Goal: Feedback & Contribution: Leave review/rating

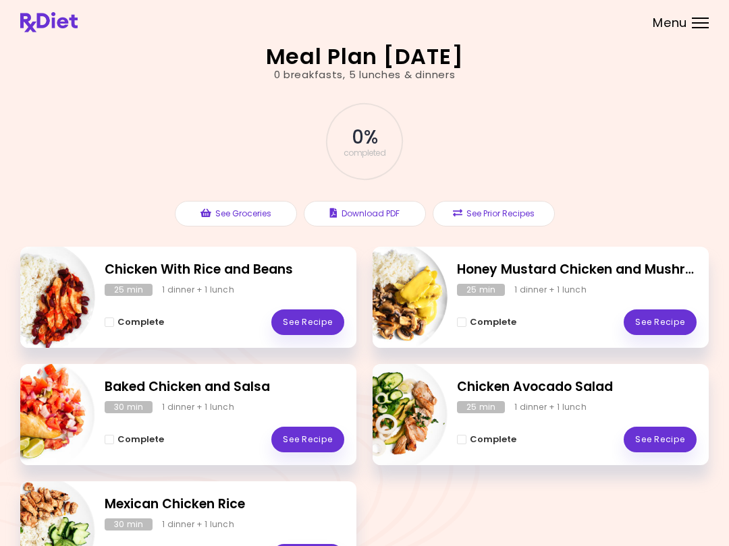
click at [668, 313] on link "See Recipe" at bounding box center [659, 323] width 73 height 26
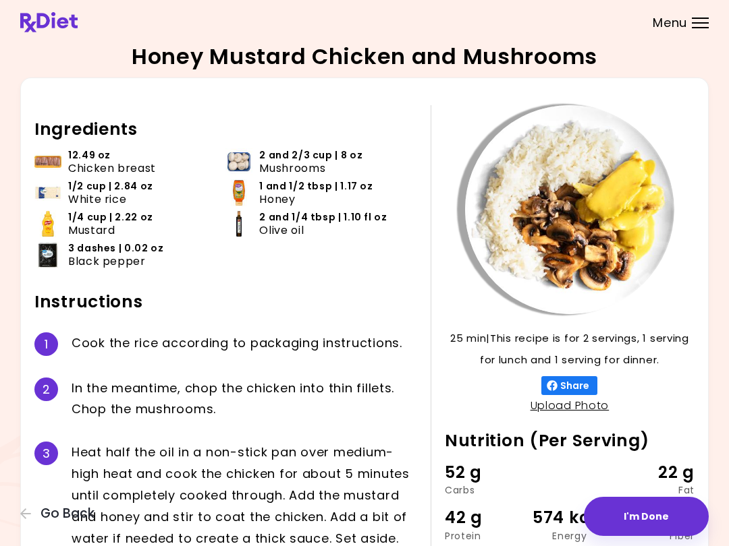
click at [651, 515] on button "I'm Done" at bounding box center [646, 516] width 125 height 39
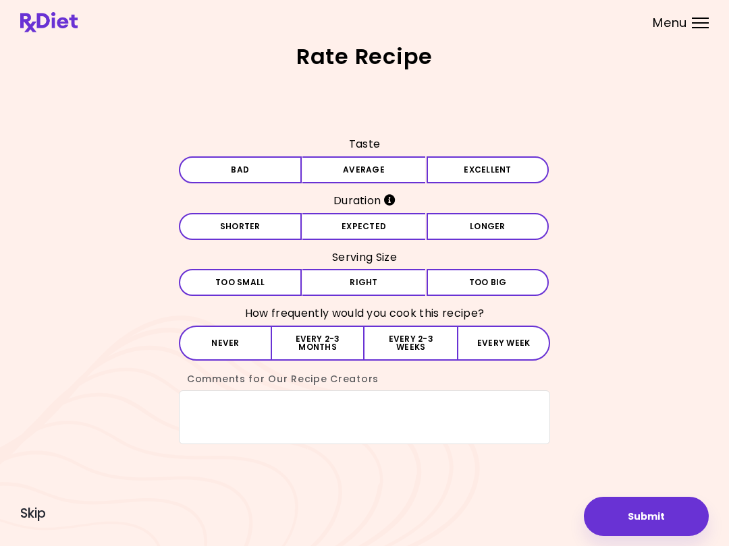
click at [499, 175] on button "Excellent" at bounding box center [487, 170] width 123 height 27
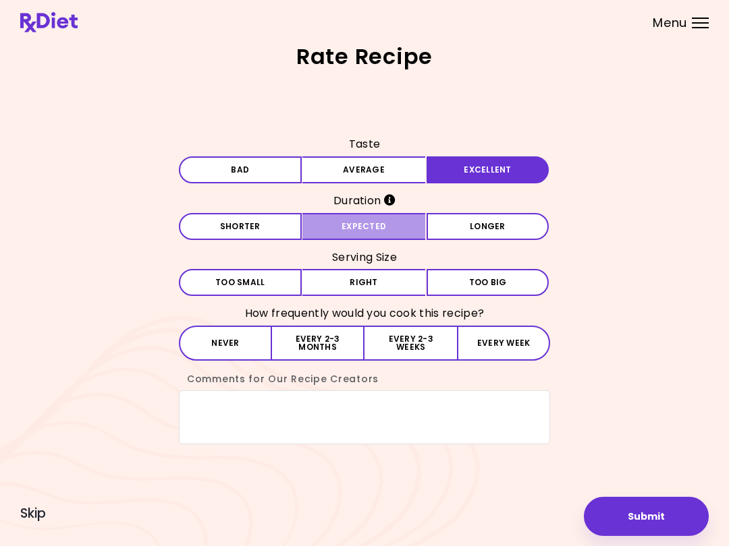
click at [389, 226] on button "Expected" at bounding box center [363, 226] width 123 height 27
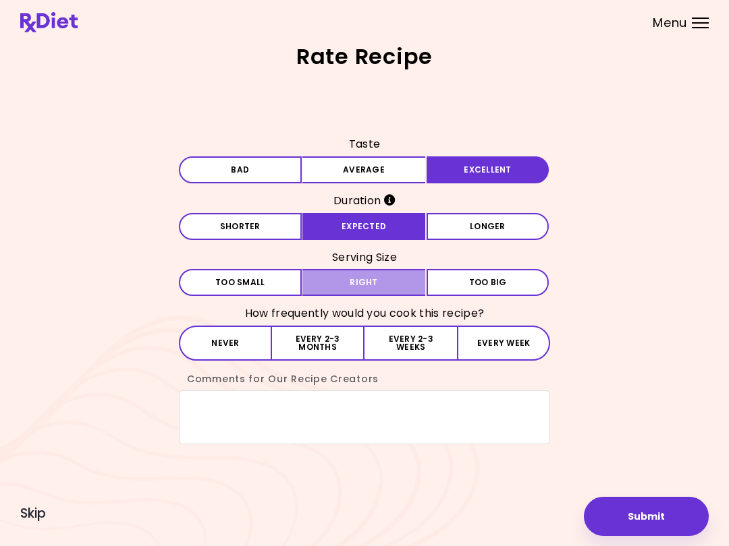
click at [389, 279] on button "Right" at bounding box center [363, 282] width 123 height 27
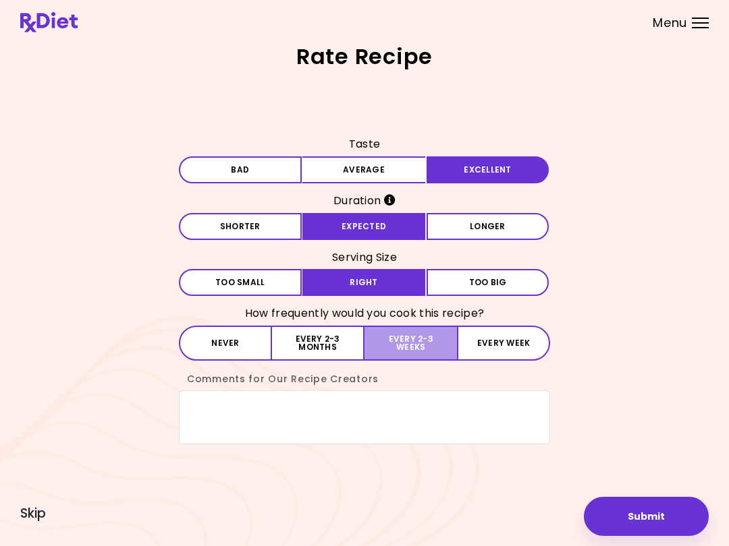
click at [420, 341] on button "Every 2-3 weeks" at bounding box center [410, 343] width 92 height 35
click at [643, 521] on button "Submit" at bounding box center [646, 516] width 125 height 39
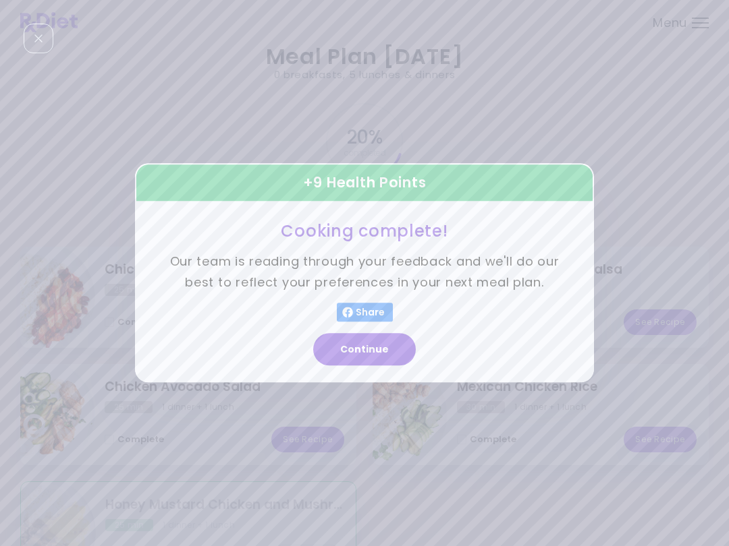
click at [385, 351] on button "Continue" at bounding box center [364, 350] width 103 height 32
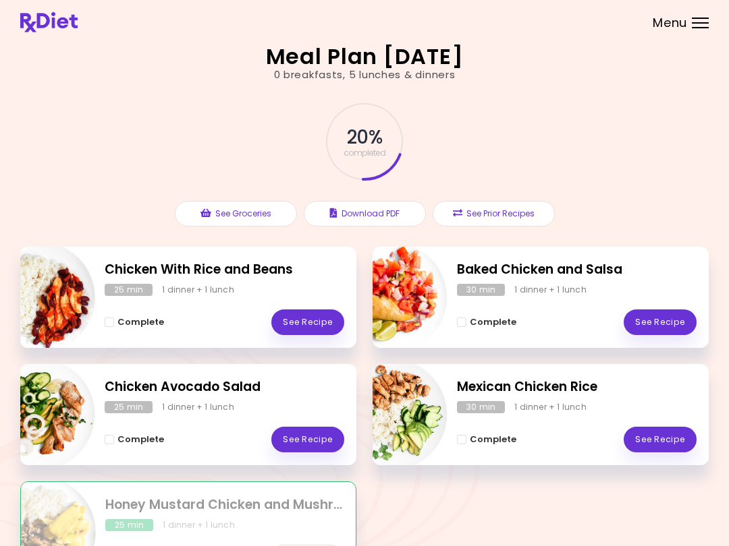
click at [665, 318] on link "See Recipe" at bounding box center [659, 323] width 73 height 26
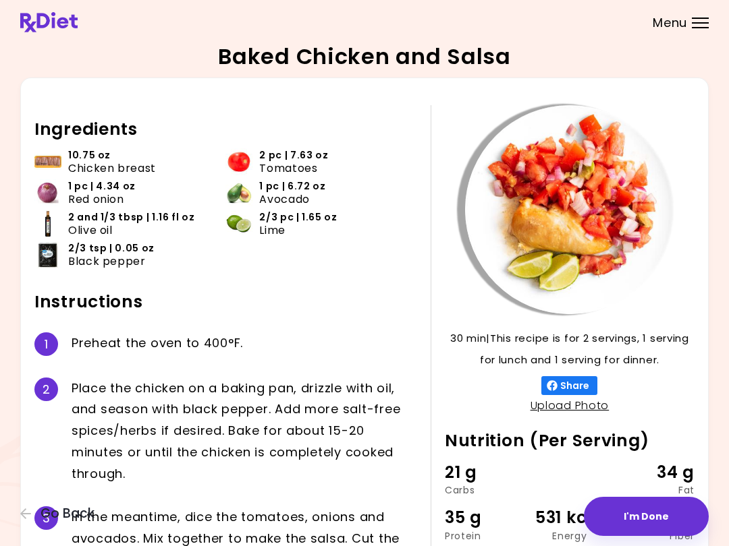
click at [653, 514] on button "I'm Done" at bounding box center [646, 516] width 125 height 39
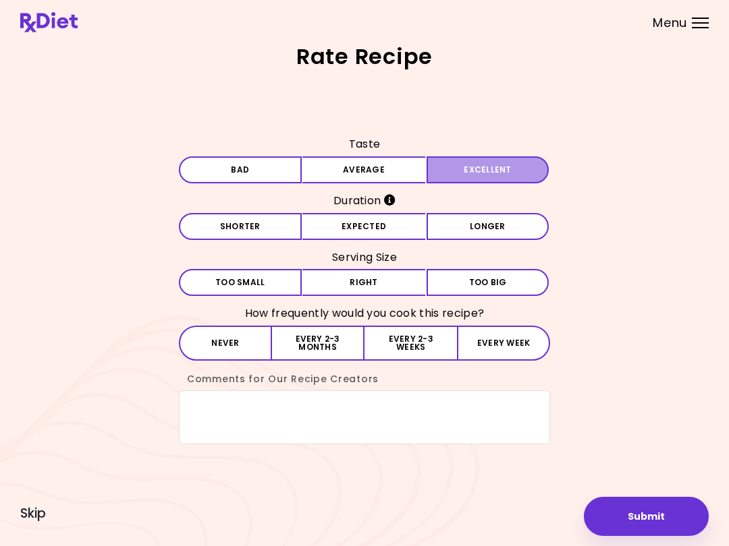
click at [498, 163] on button "Excellent" at bounding box center [487, 170] width 123 height 27
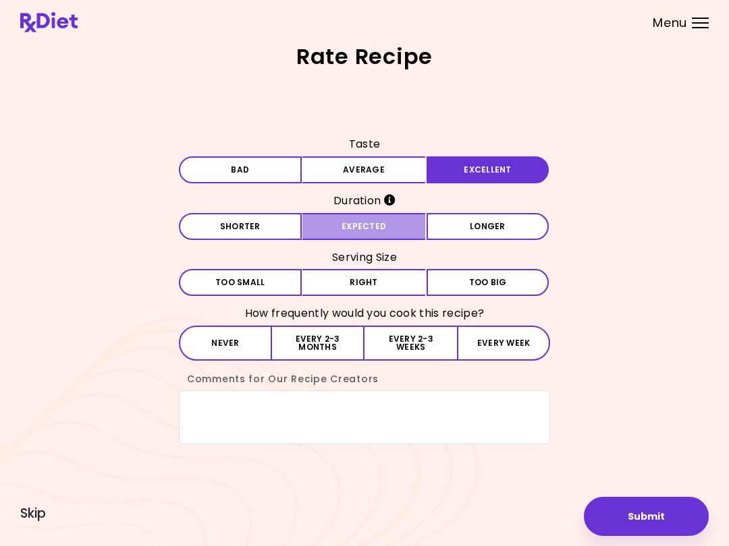
click at [372, 221] on button "Expected" at bounding box center [363, 226] width 123 height 27
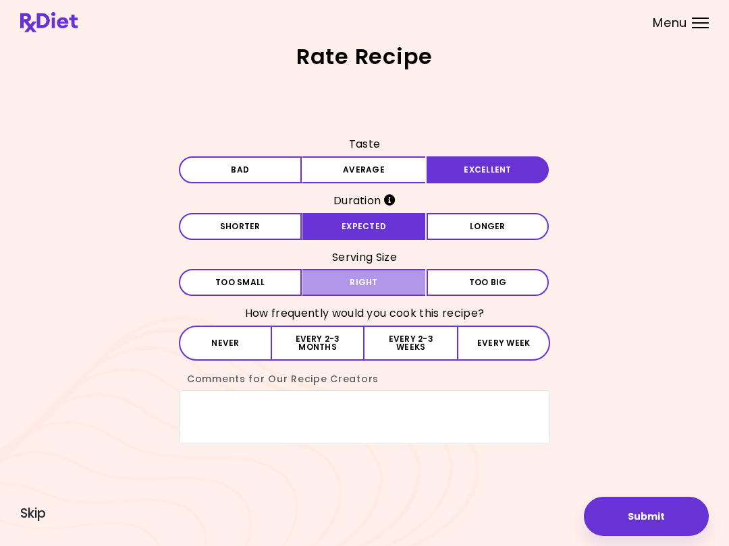
click at [376, 276] on button "Right" at bounding box center [363, 282] width 123 height 27
click at [415, 337] on button "Every 2-3 weeks" at bounding box center [410, 343] width 92 height 35
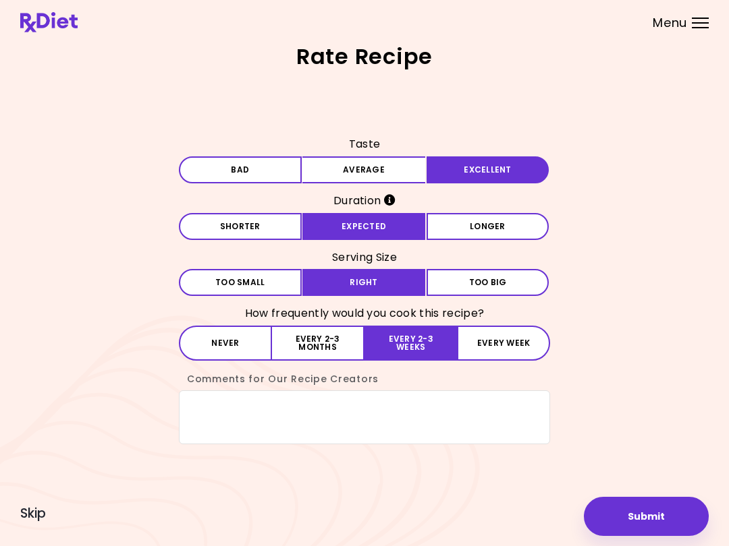
click at [631, 500] on button "Submit" at bounding box center [646, 516] width 125 height 39
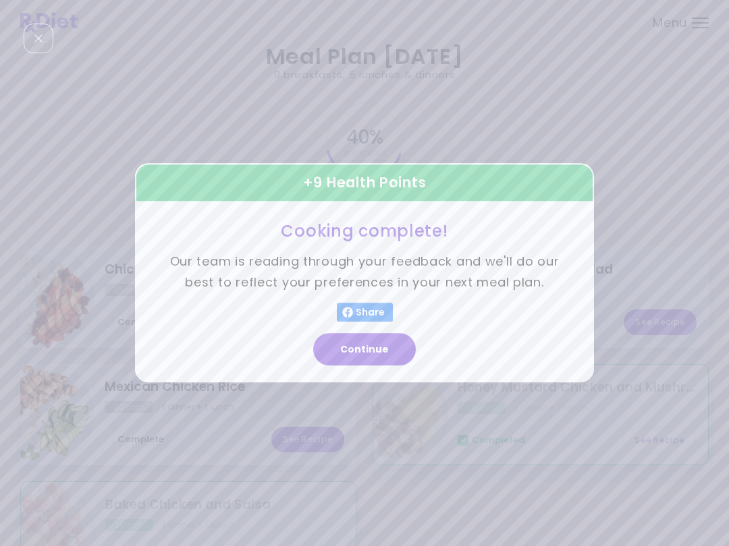
click at [352, 347] on button "Continue" at bounding box center [364, 350] width 103 height 32
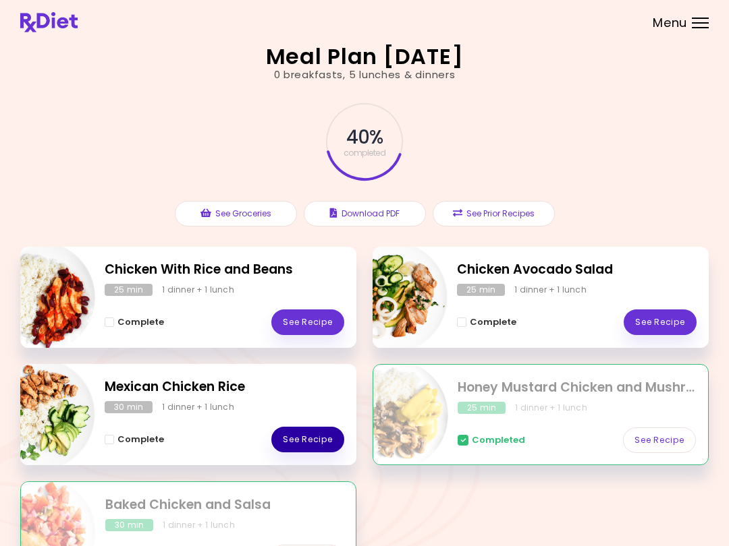
click at [318, 433] on link "See Recipe" at bounding box center [307, 440] width 73 height 26
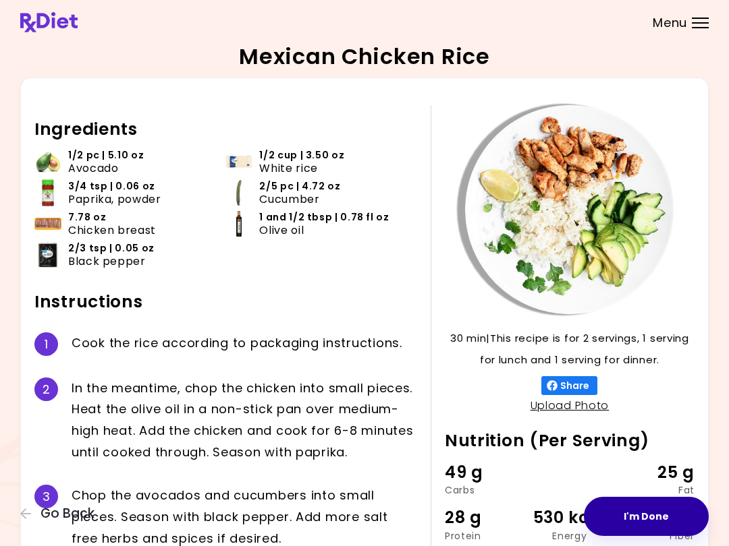
click at [641, 507] on button "I'm Done" at bounding box center [646, 516] width 125 height 39
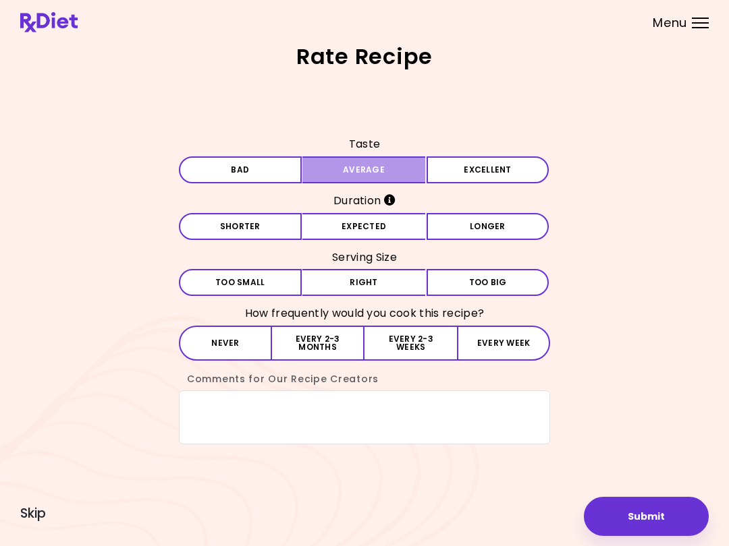
click at [399, 165] on button "Average" at bounding box center [363, 170] width 123 height 27
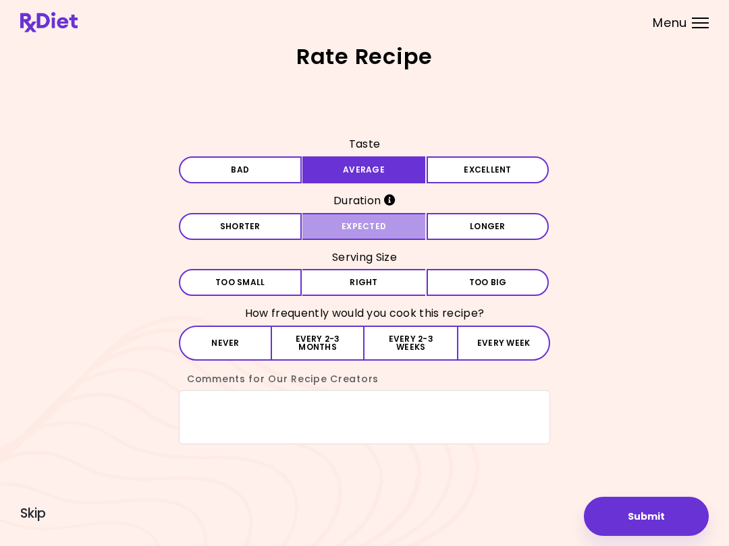
click at [400, 221] on button "Expected" at bounding box center [363, 226] width 123 height 27
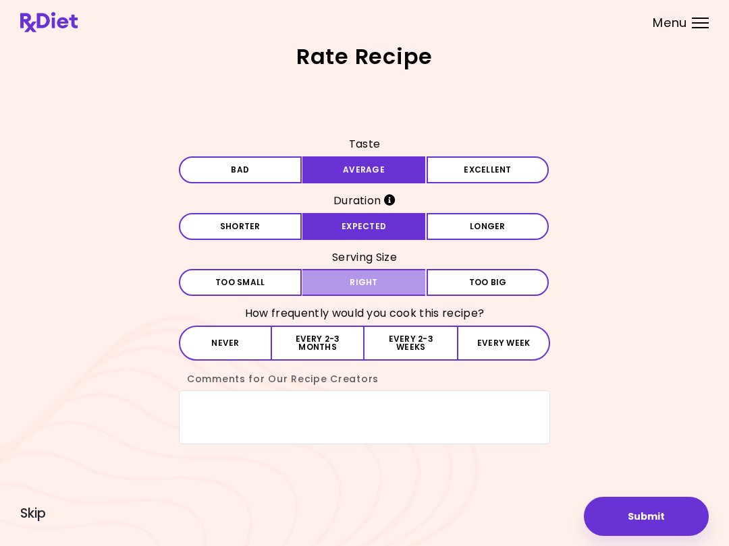
click at [396, 279] on button "Right" at bounding box center [363, 282] width 123 height 27
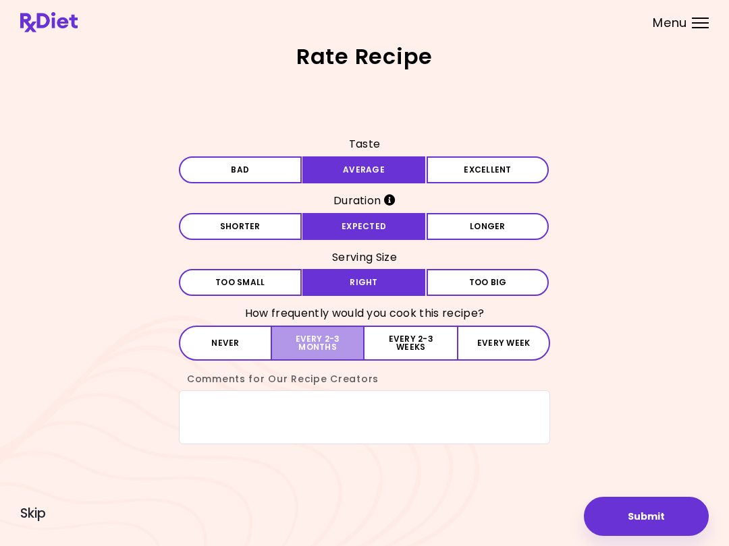
click at [341, 343] on button "Every 2-3 months" at bounding box center [318, 343] width 92 height 35
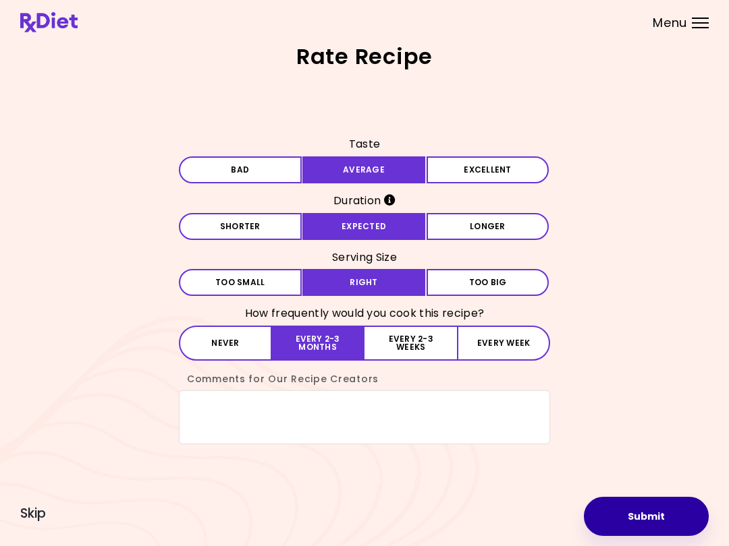
click at [674, 520] on button "Submit" at bounding box center [646, 516] width 125 height 39
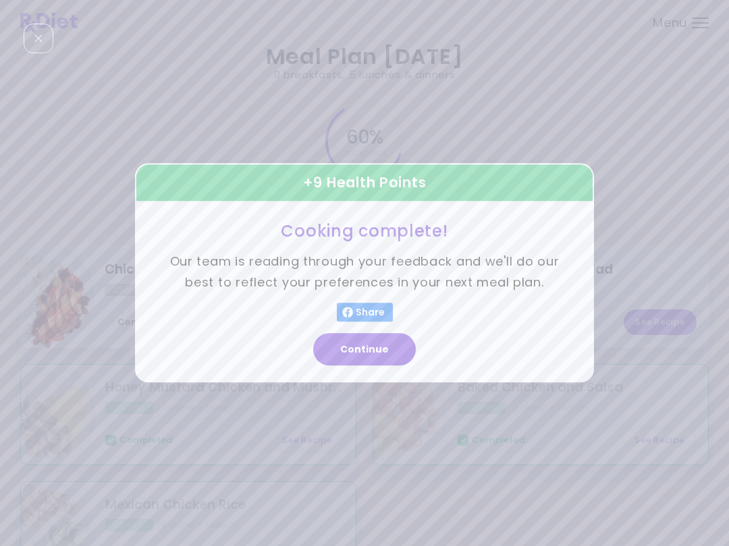
click at [385, 346] on button "Continue" at bounding box center [364, 350] width 103 height 32
